Goal: Task Accomplishment & Management: Manage account settings

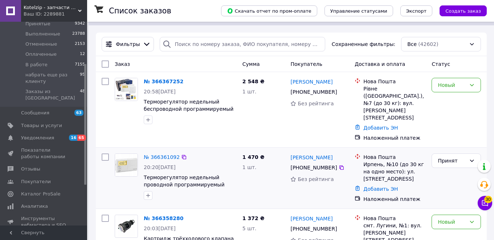
scroll to position [142, 0]
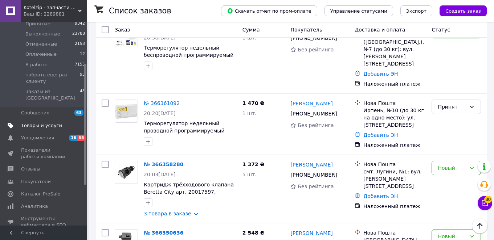
click at [32, 123] on span "Товары и услуги" at bounding box center [41, 126] width 41 height 7
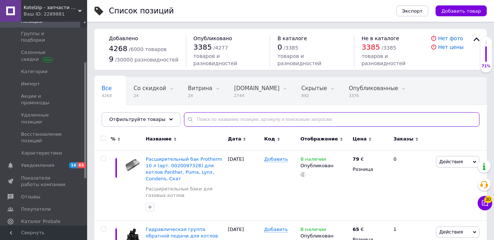
click at [238, 120] on input "text" at bounding box center [331, 119] width 295 height 15
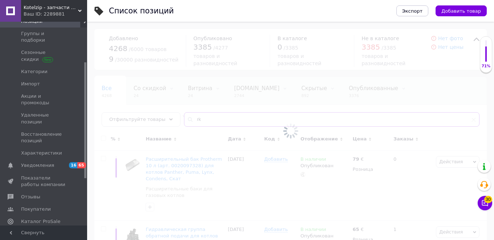
type input "r"
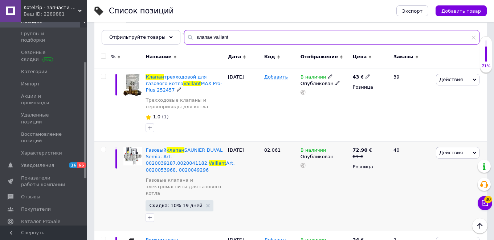
scroll to position [151, 0]
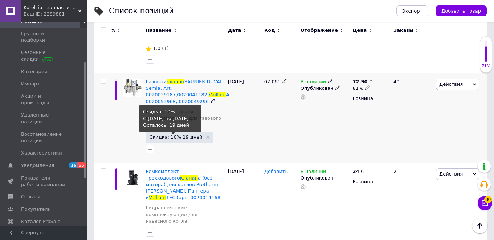
type input "клапан vaillant"
click at [169, 137] on span "Скидка: 10% 19 дней" at bounding box center [175, 137] width 53 height 5
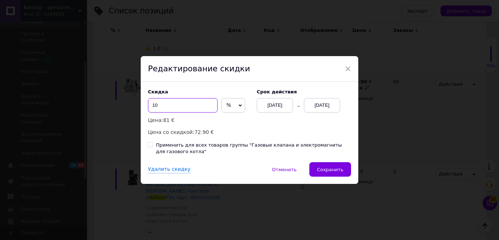
click at [176, 107] on input "10" at bounding box center [183, 105] width 70 height 15
type input "1"
type input "9"
click at [326, 169] on span "Сохранить" at bounding box center [330, 169] width 26 height 5
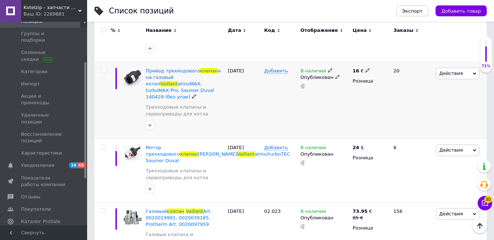
scroll to position [905, 0]
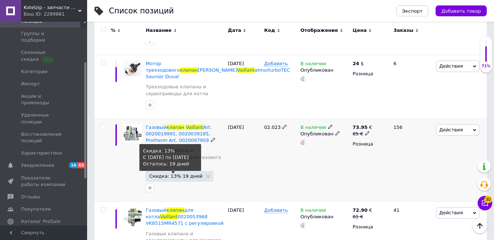
click at [182, 174] on span "Скидка: 13% 19 дней" at bounding box center [175, 176] width 53 height 5
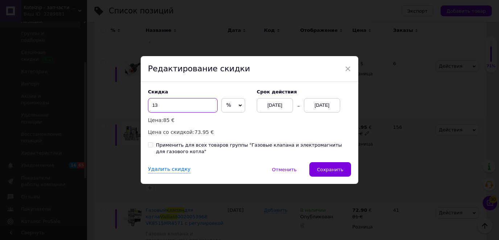
click at [169, 106] on input "13" at bounding box center [183, 105] width 70 height 15
type input "12"
click at [107, 130] on div "× Редактирование скидки Скидка 12 % € Цена: 85 € Цена со скидкой: 74.80 € Cрок …" at bounding box center [249, 120] width 499 height 240
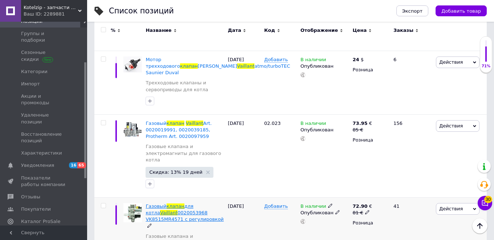
scroll to position [918, 0]
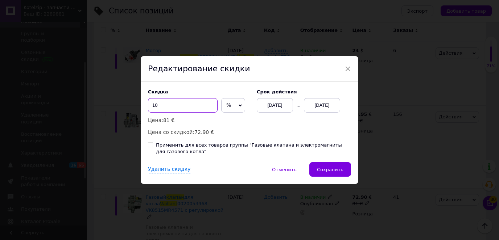
click at [171, 107] on input "10" at bounding box center [183, 105] width 70 height 15
type input "1"
type input "9"
drag, startPoint x: 325, startPoint y: 170, endPoint x: 324, endPoint y: 156, distance: 13.5
click at [325, 170] on span "Сохранить" at bounding box center [330, 169] width 26 height 5
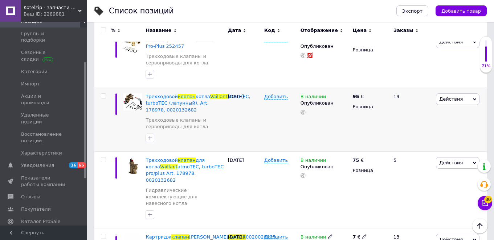
scroll to position [1160, 0]
